Goal: Check status

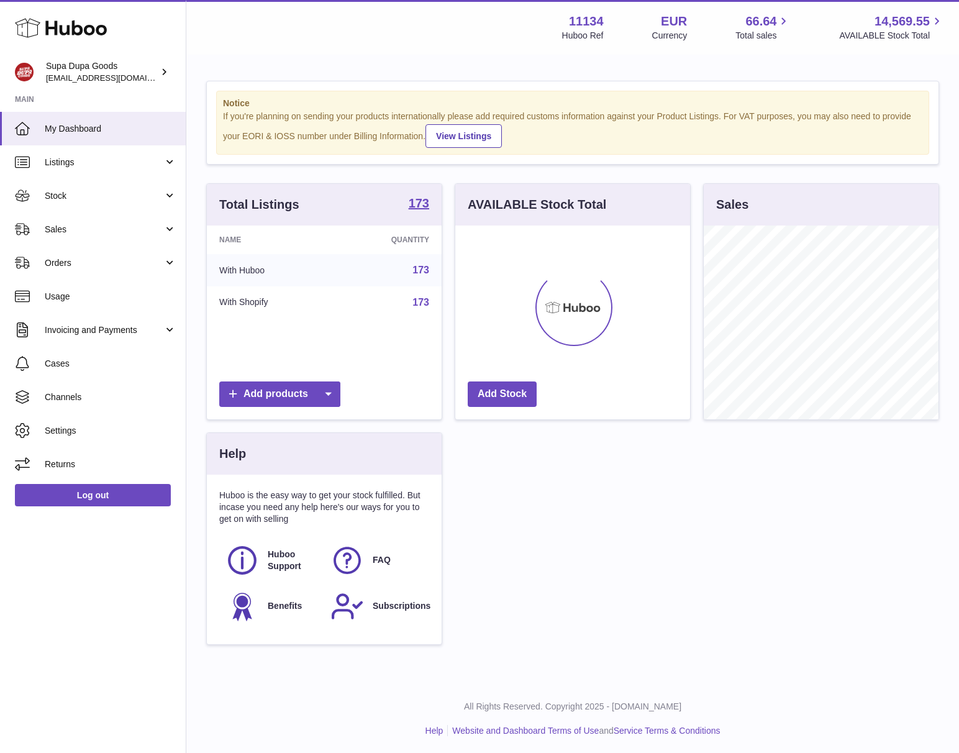
scroll to position [194, 235]
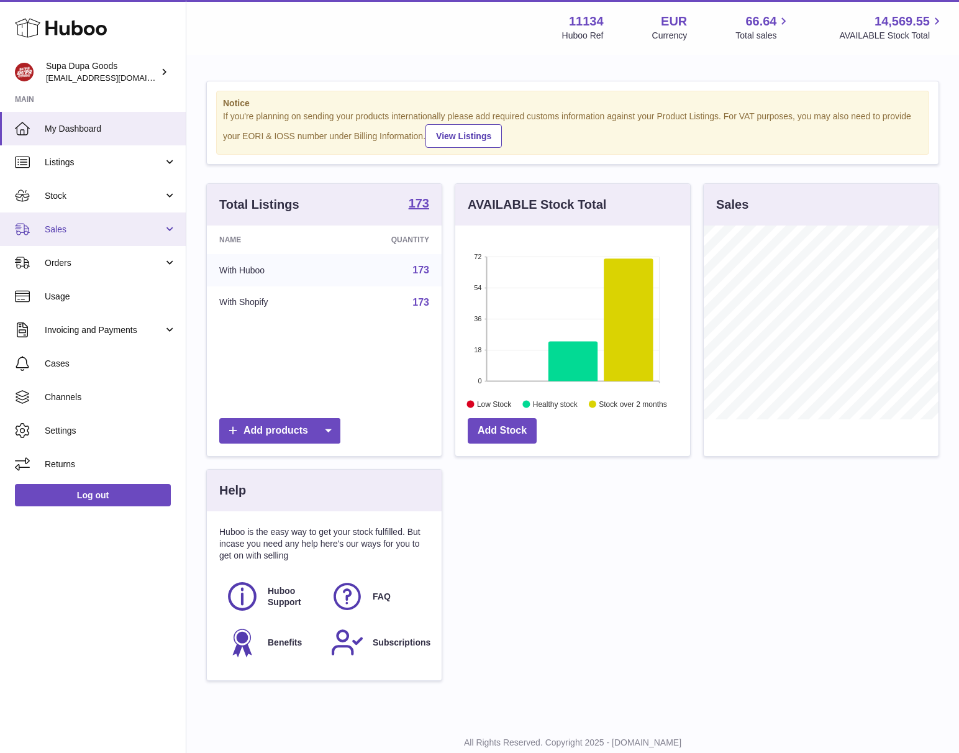
click at [90, 222] on link "Sales" at bounding box center [93, 229] width 186 height 34
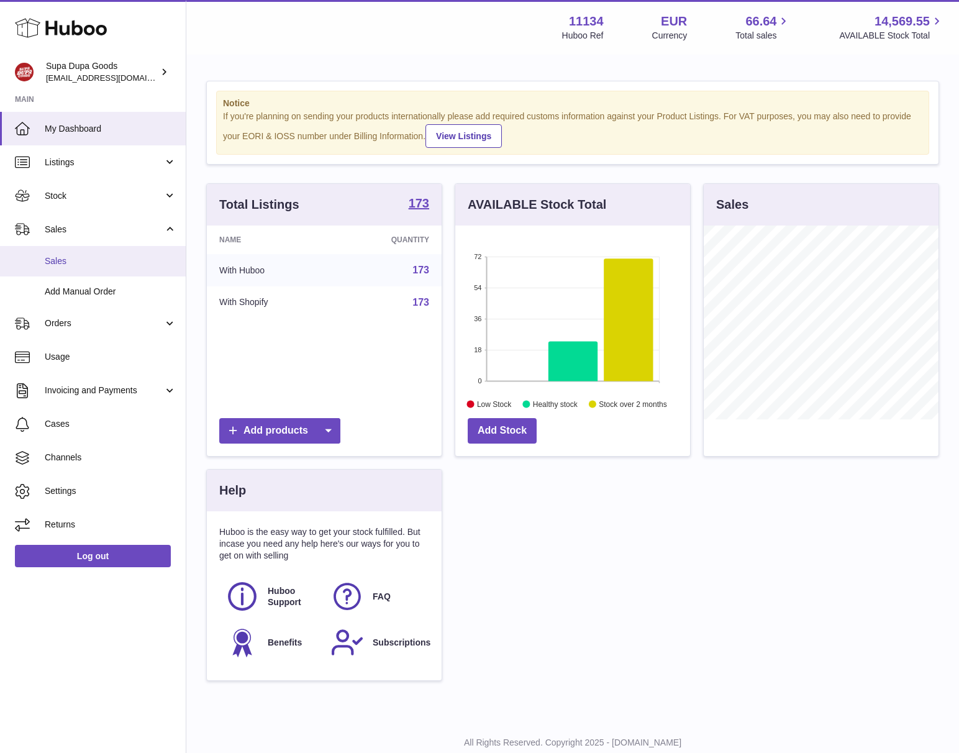
click at [73, 259] on span "Sales" at bounding box center [111, 261] width 132 height 12
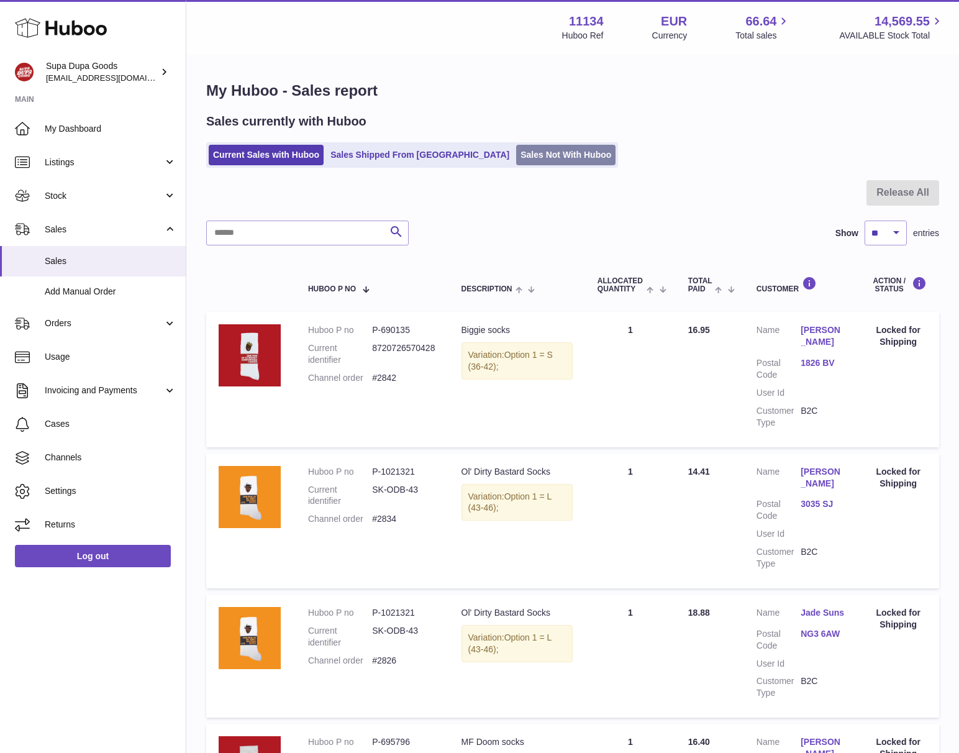
click at [519, 155] on link "Sales Not With Huboo" at bounding box center [565, 155] width 99 height 21
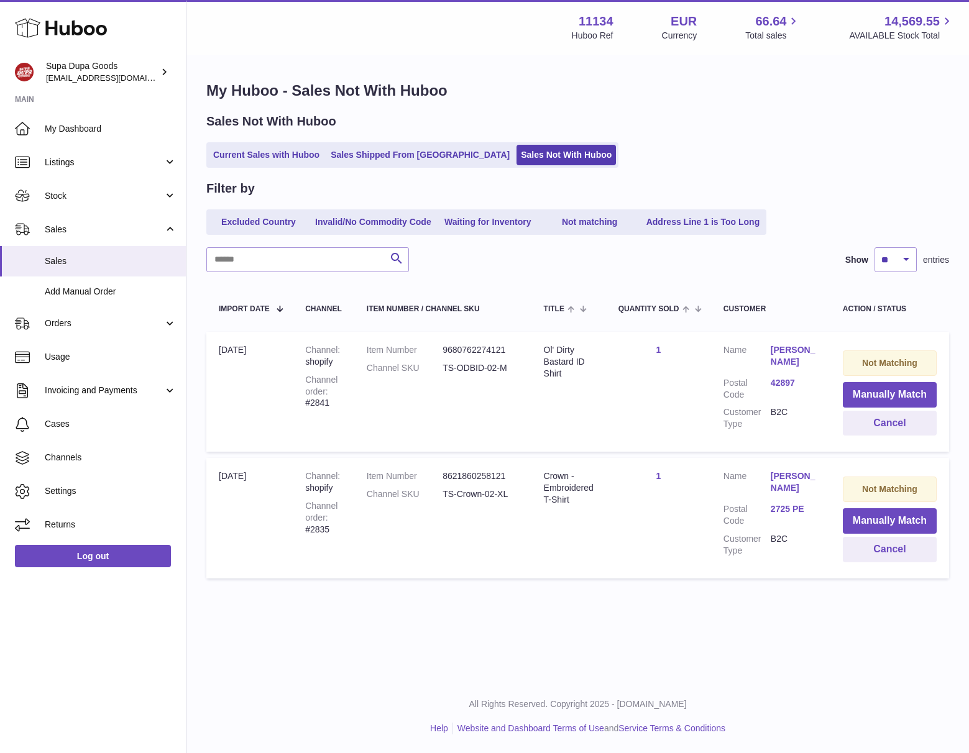
click at [469, 369] on dd "TS-ODBID-02-M" at bounding box center [480, 368] width 76 height 12
